Goal: Task Accomplishment & Management: Manage account settings

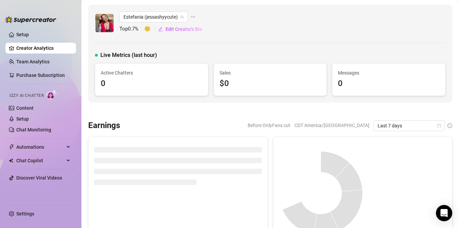
click at [139, 78] on div "0" at bounding box center [152, 83] width 102 height 13
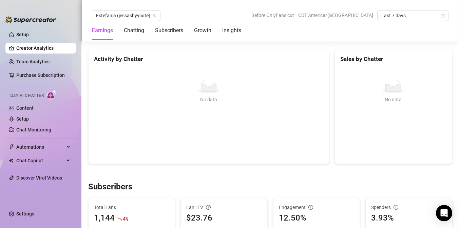
scroll to position [269, 0]
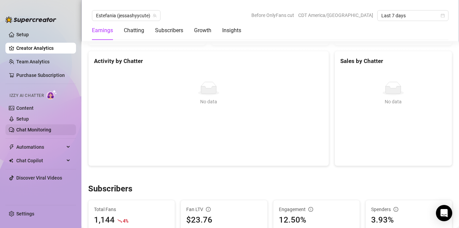
click at [30, 127] on link "Chat Monitoring" at bounding box center [33, 129] width 35 height 5
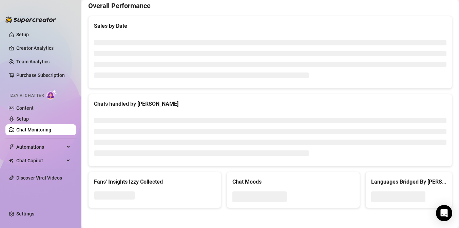
scroll to position [255, 0]
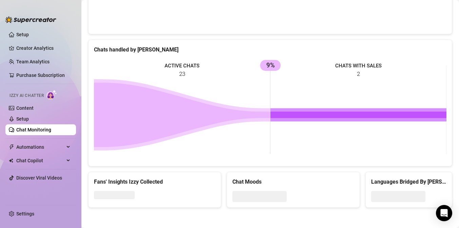
click at [316, 115] on icon at bounding box center [358, 115] width 176 height 6
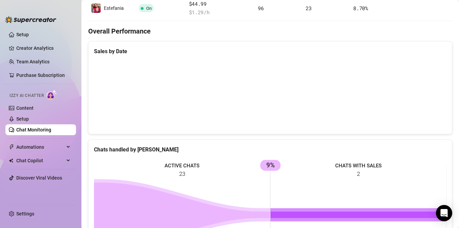
scroll to position [154, 0]
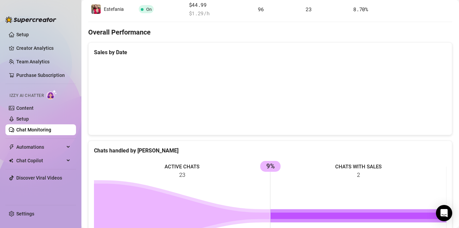
click at [427, 107] on canvas at bounding box center [270, 96] width 352 height 68
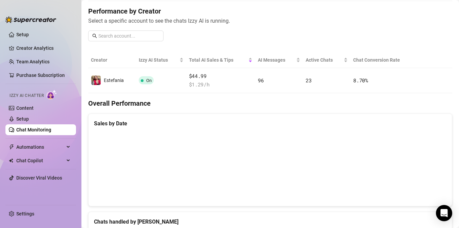
scroll to position [58, 0]
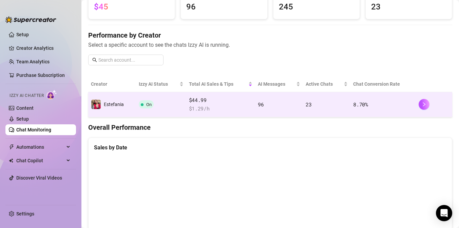
click at [167, 103] on td "On" at bounding box center [161, 104] width 50 height 25
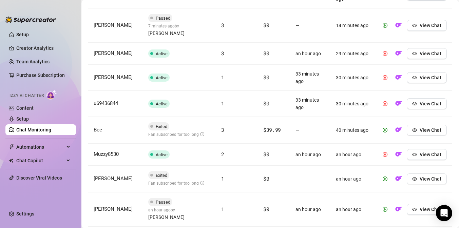
scroll to position [324, 0]
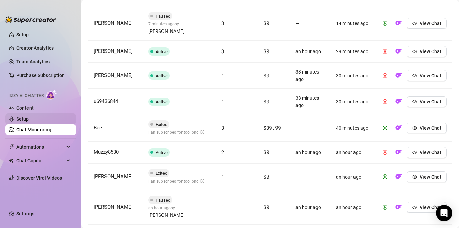
click at [29, 116] on link "Setup" at bounding box center [22, 118] width 13 height 5
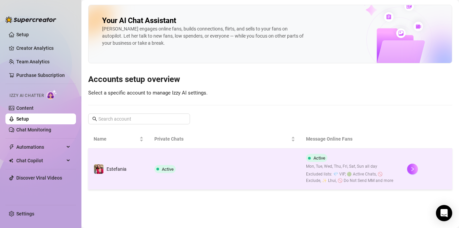
click at [352, 180] on span "Excluded lists: 💎 VIP, 🟢 Active Chats, 🚫 Exclude, ✨ Lhui, 🚫 Do Not Send MM and …" at bounding box center [351, 177] width 90 height 13
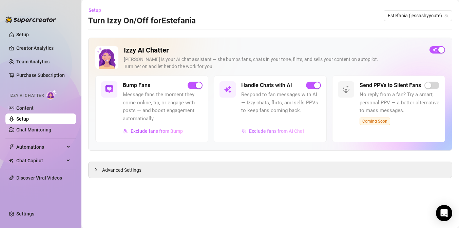
click at [260, 130] on span "Exclude fans from AI Chat" at bounding box center [276, 131] width 55 height 5
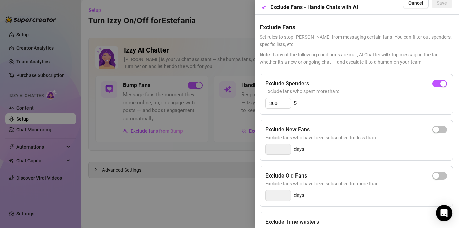
scroll to position [0, 1]
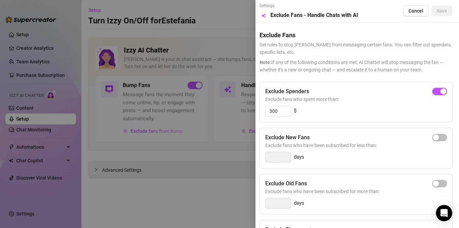
click at [196, 152] on div at bounding box center [229, 114] width 459 height 228
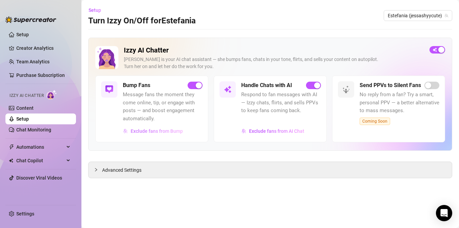
click at [171, 131] on span "Exclude fans from Bump" at bounding box center [157, 131] width 52 height 5
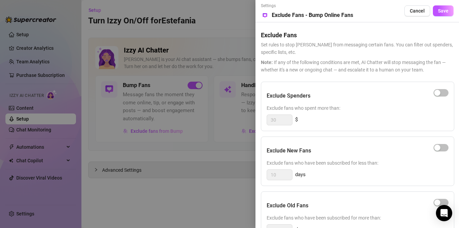
click at [373, 160] on span "Exclude fans who have been subscribed for less than:" at bounding box center [358, 162] width 182 height 7
click at [150, 177] on div at bounding box center [229, 114] width 459 height 228
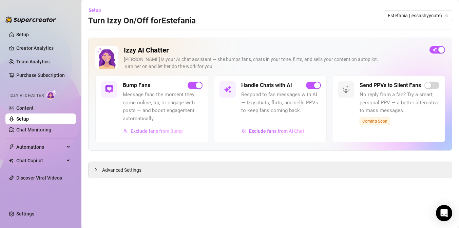
click at [152, 134] on button "Exclude fans from Bump" at bounding box center [153, 131] width 60 height 11
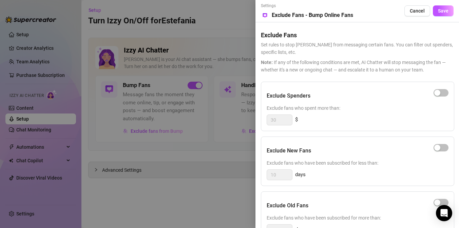
click at [337, 99] on div "Exclude Spenders" at bounding box center [358, 96] width 182 height 17
click at [138, 200] on div at bounding box center [229, 114] width 459 height 228
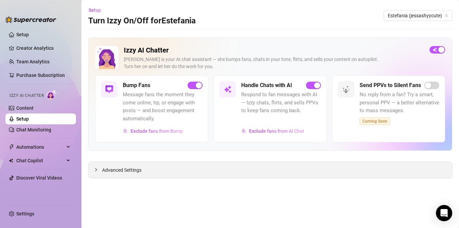
click at [120, 171] on span "Advanced Settings" at bounding box center [121, 170] width 39 height 7
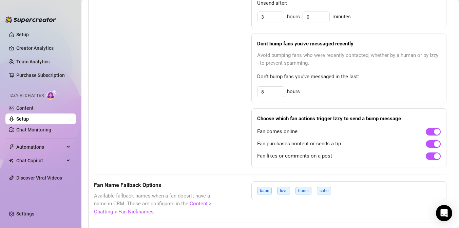
scroll to position [415, 0]
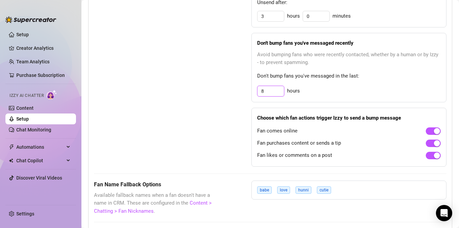
click at [277, 21] on input "8" at bounding box center [270, 16] width 26 height 10
click at [277, 92] on input "8" at bounding box center [270, 91] width 26 height 10
click at [178, 89] on div "Bump Fans Settings" at bounding box center [155, 54] width 123 height 225
click at [273, 90] on input "24" at bounding box center [270, 91] width 26 height 10
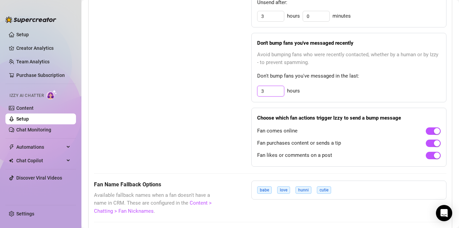
type input "3"
click at [197, 162] on div "Bump Fans Settings" at bounding box center [155, 54] width 123 height 225
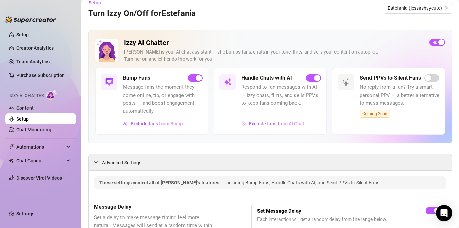
scroll to position [7, 0]
click at [160, 124] on span "Exclude fans from Bump" at bounding box center [157, 124] width 52 height 5
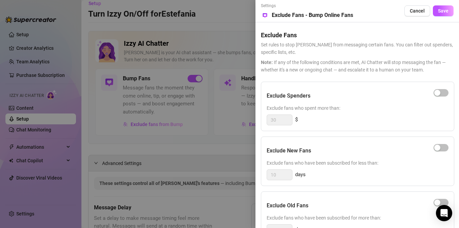
click at [209, 150] on div at bounding box center [229, 114] width 459 height 228
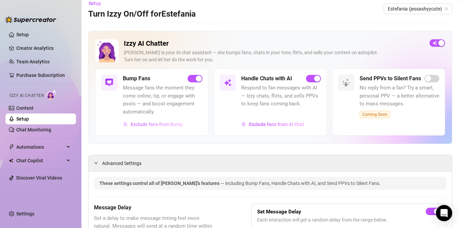
click at [162, 120] on button "Exclude fans from Bump" at bounding box center [153, 124] width 60 height 11
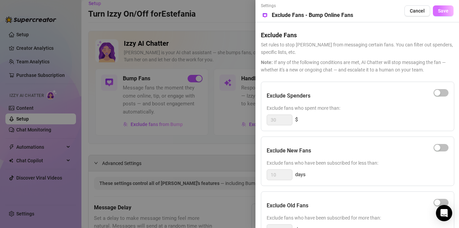
click at [441, 9] on span "Save" at bounding box center [443, 10] width 11 height 5
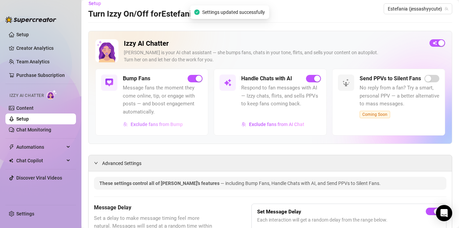
click at [170, 126] on span "Exclude fans from Bump" at bounding box center [157, 124] width 52 height 5
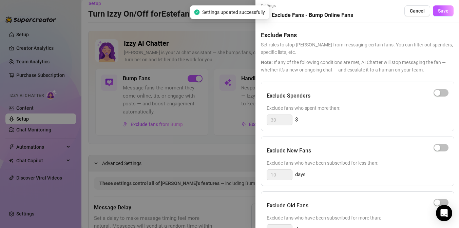
click at [136, 170] on div at bounding box center [229, 114] width 459 height 228
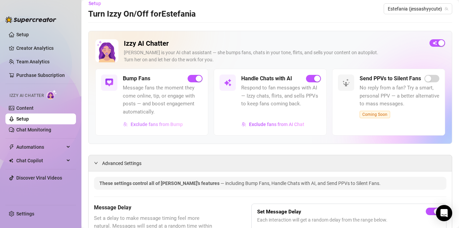
click at [153, 125] on span "Exclude fans from Bump" at bounding box center [157, 124] width 52 height 5
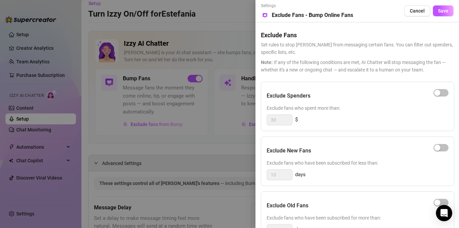
click at [172, 174] on div at bounding box center [229, 114] width 459 height 228
